Goal: Information Seeking & Learning: Learn about a topic

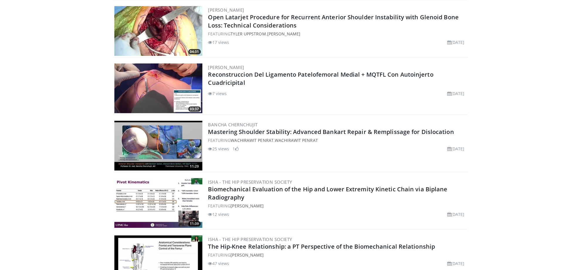
scroll to position [264, 0]
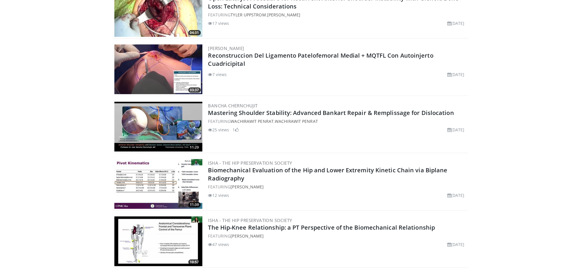
click at [166, 122] on img at bounding box center [158, 127] width 88 height 50
click at [166, 79] on img at bounding box center [158, 70] width 88 height 50
click at [152, 12] on img at bounding box center [158, 12] width 88 height 50
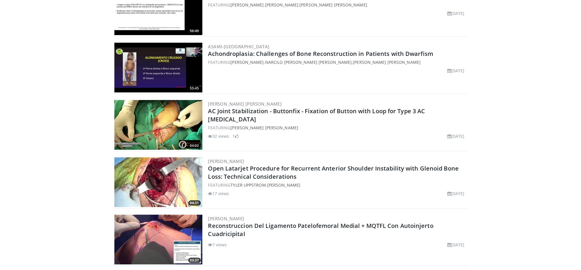
scroll to position [59, 0]
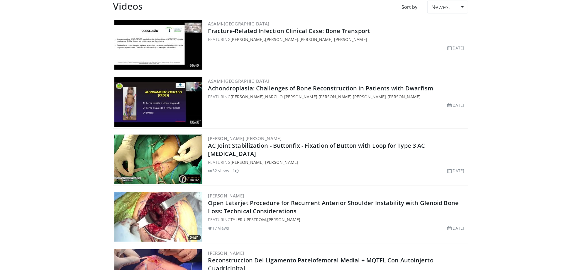
click at [140, 157] on img at bounding box center [158, 160] width 88 height 50
click at [143, 94] on img at bounding box center [158, 102] width 88 height 50
click at [147, 47] on img at bounding box center [158, 45] width 88 height 50
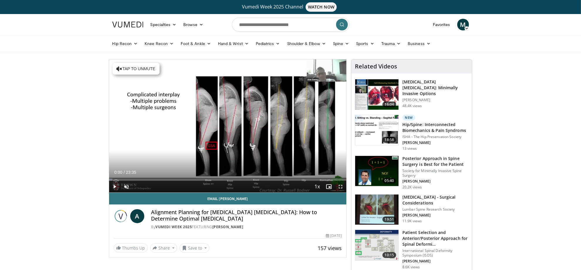
click at [273, 215] on h4 "Alignment Planning for Lumbar Spinal Fusion: How to Determine Optimal Lordosis" at bounding box center [246, 216] width 190 height 13
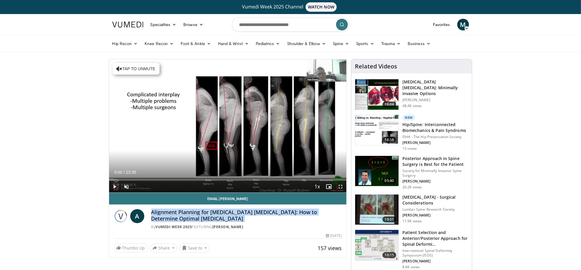
click at [273, 215] on h4 "Alignment Planning for Lumbar Spinal Fusion: How to Determine Optimal Lordosis" at bounding box center [246, 216] width 190 height 13
copy div "Alignment Planning for Lumbar Spinal Fusion: How to Determine Optimal Lordosis"
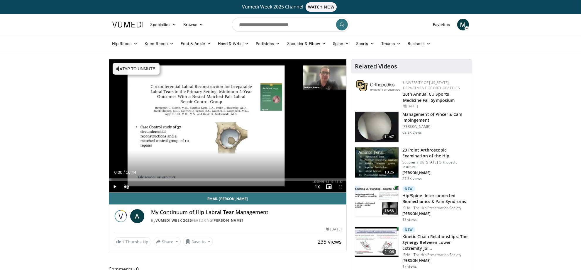
click at [238, 210] on h4 "My Continuum of Hip Labral Tear Management" at bounding box center [246, 213] width 190 height 6
copy div "My Continuum of Hip Labral Tear Management"
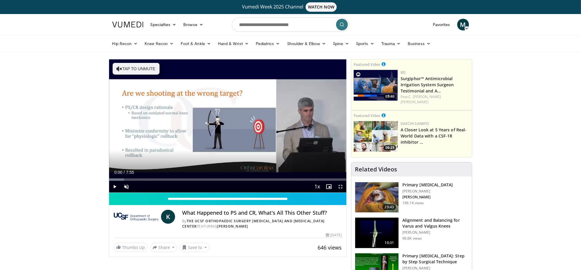
click at [245, 212] on h4 "What Happened to PS and CR, What's All This Other Stuff?" at bounding box center [261, 213] width 159 height 6
click at [244, 213] on h4 "What Happened to PS and CR, What's All This Other Stuff?" at bounding box center [261, 213] width 159 height 6
copy div "What Happened to PS and CR, What's All This Other Stuff?"
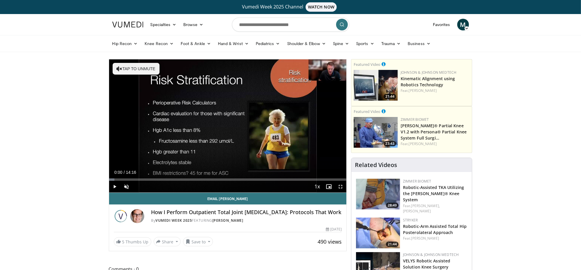
click at [258, 216] on h4 "How I Perform Outpatient Total Joint Arthroplasty: Protocols That Work" at bounding box center [246, 213] width 190 height 6
copy div "How I Perform Outpatient Total Joint Arthroplasty: Protocols That Work"
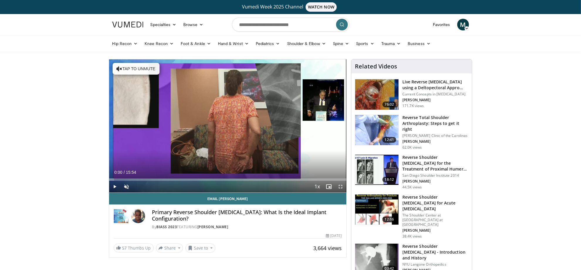
click at [248, 214] on h4 "Primary Reverse Shoulder Arthroplasty: What Is the Ideal Implant Configuration?" at bounding box center [247, 216] width 190 height 13
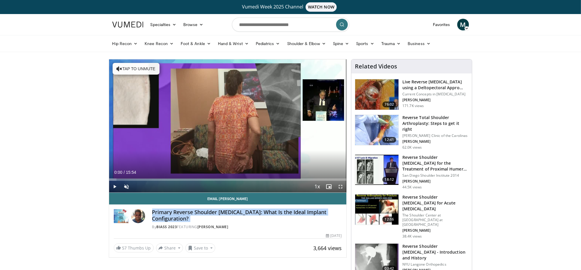
click at [248, 214] on h4 "Primary Reverse Shoulder Arthroplasty: What Is the Ideal Implant Configuration?" at bounding box center [247, 216] width 190 height 13
copy div "Primary Reverse Shoulder Arthroplasty: What Is the Ideal Implant Configuration?"
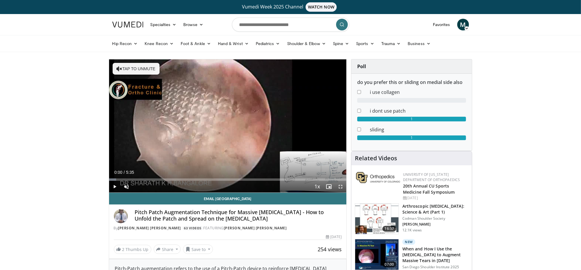
click at [217, 211] on h4 "Pitch Patch Augmentation Technique for Massive Rotator Cuff Repair - How to Unf…" at bounding box center [238, 216] width 207 height 13
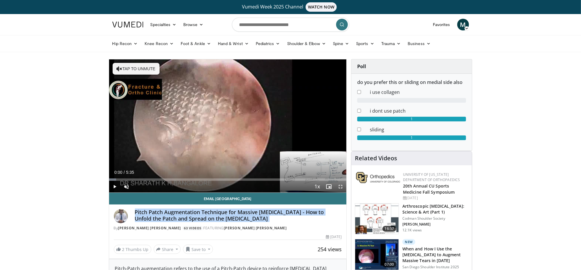
click at [217, 211] on h4 "Pitch Patch Augmentation Technique for Massive Rotator Cuff Repair - How to Unf…" at bounding box center [238, 216] width 207 height 13
copy div "Pitch Patch Augmentation Technique for Massive Rotator Cuff Repair - How to Unf…"
